Goal: Check status: Check status

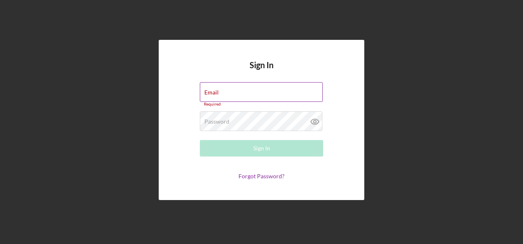
click at [231, 91] on div "Email Required" at bounding box center [261, 94] width 123 height 25
type input "[PERSON_NAME][EMAIL_ADDRESS][PERSON_NAME][DOMAIN_NAME]"
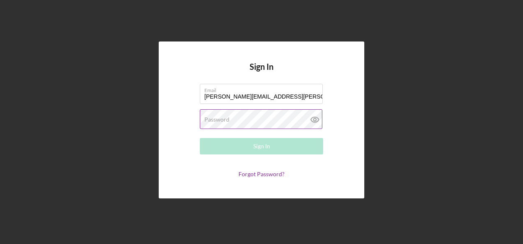
click at [227, 120] on label "Password" at bounding box center [216, 119] width 25 height 7
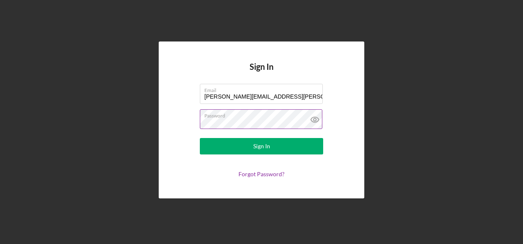
click at [200, 138] on button "Sign In" at bounding box center [261, 146] width 123 height 16
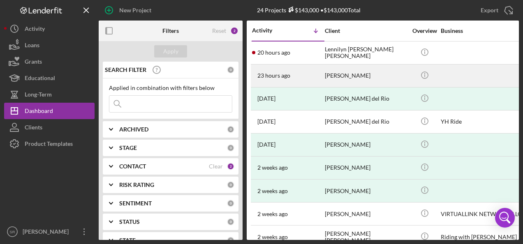
click at [289, 75] on time "23 hours ago" at bounding box center [273, 75] width 33 height 7
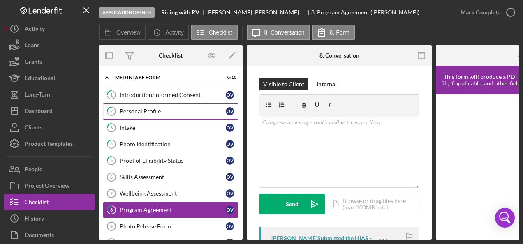
click at [156, 106] on link "2 Personal Profile O V" at bounding box center [171, 111] width 136 height 16
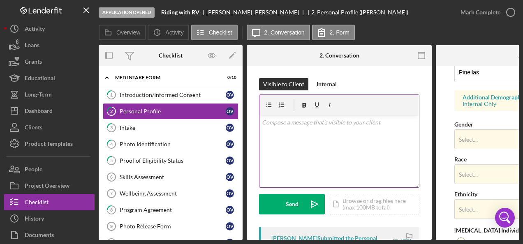
scroll to position [251, 0]
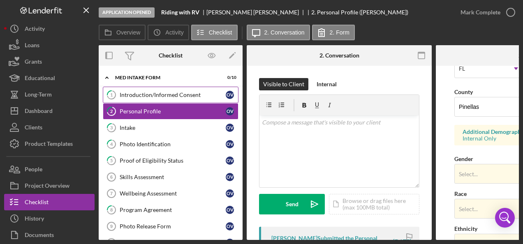
click at [146, 96] on div "Introduction/Informed Consent" at bounding box center [173, 95] width 106 height 7
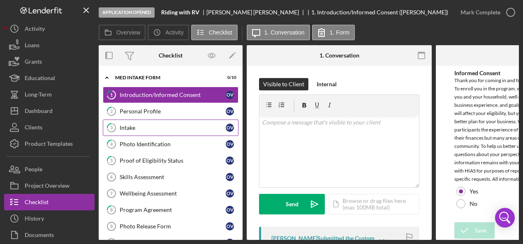
click at [136, 127] on div "Intake" at bounding box center [173, 128] width 106 height 7
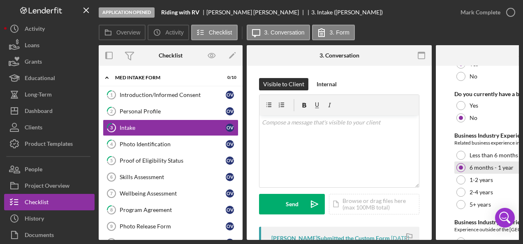
scroll to position [1644, 0]
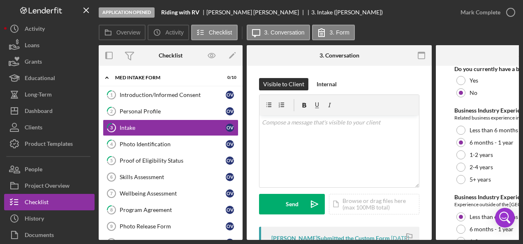
drag, startPoint x: 416, startPoint y: 237, endPoint x: 430, endPoint y: 235, distance: 13.7
click at [430, 235] on div "3 Intake Visible to Client Internal v Color teal Color pink Remove color Add ro…" at bounding box center [339, 153] width 185 height 174
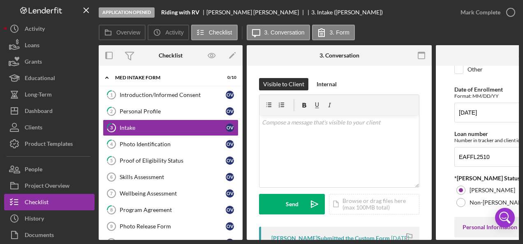
scroll to position [41, 0]
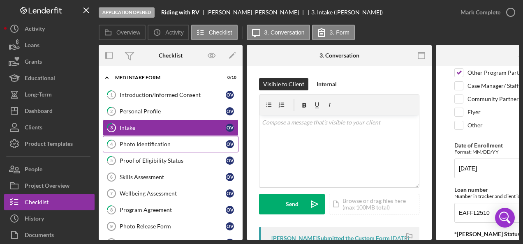
click at [138, 146] on div "Photo Identification" at bounding box center [173, 144] width 106 height 7
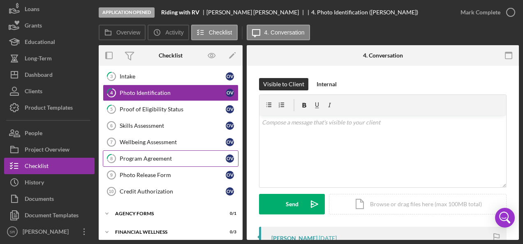
scroll to position [72, 0]
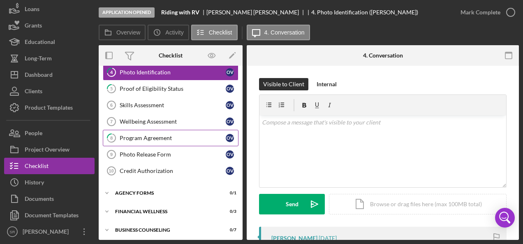
click at [135, 135] on div "Program Agreement" at bounding box center [173, 138] width 106 height 7
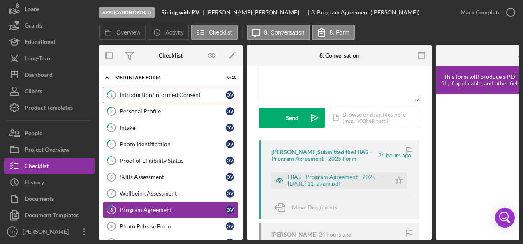
click at [157, 97] on div "Introduction/Informed Consent" at bounding box center [173, 95] width 106 height 7
